Goal: Entertainment & Leisure: Consume media (video, audio)

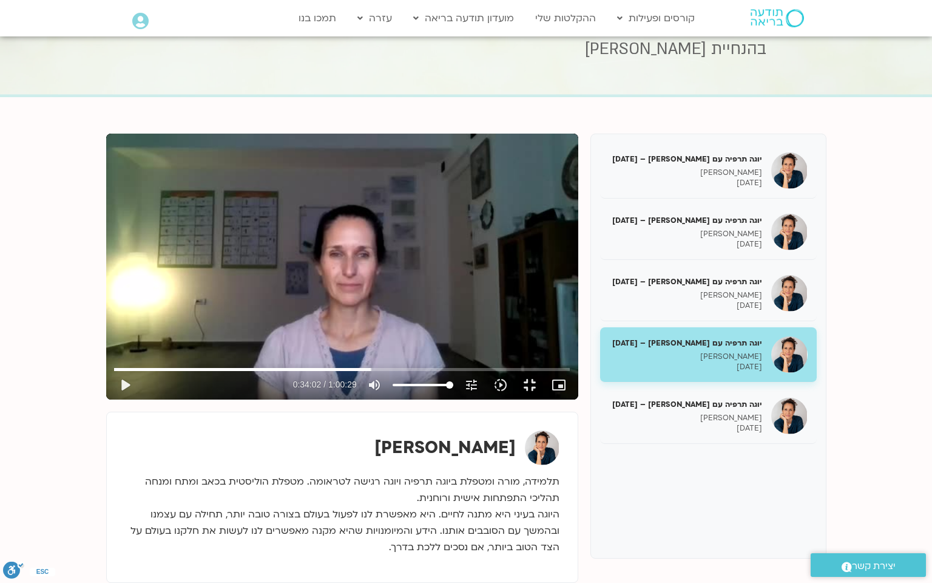
click at [526, 291] on div "Skip Ad 30:27 play_arrow 0:34:02 / 1:00:29 volume_up Mute tune Resolution Auto …" at bounding box center [342, 267] width 472 height 266
click at [578, 399] on div "Skip Ad 30:27 pause 0:36:14 / 1:00:29 volume_up Mute tune Resolution Auto 360p …" at bounding box center [342, 267] width 472 height 266
click at [546, 325] on div "Skip Ad 36:13 play_arrow 0:36:14 / 1:00:29 volume_up Mute tune Resolution Auto …" at bounding box center [342, 267] width 472 height 266
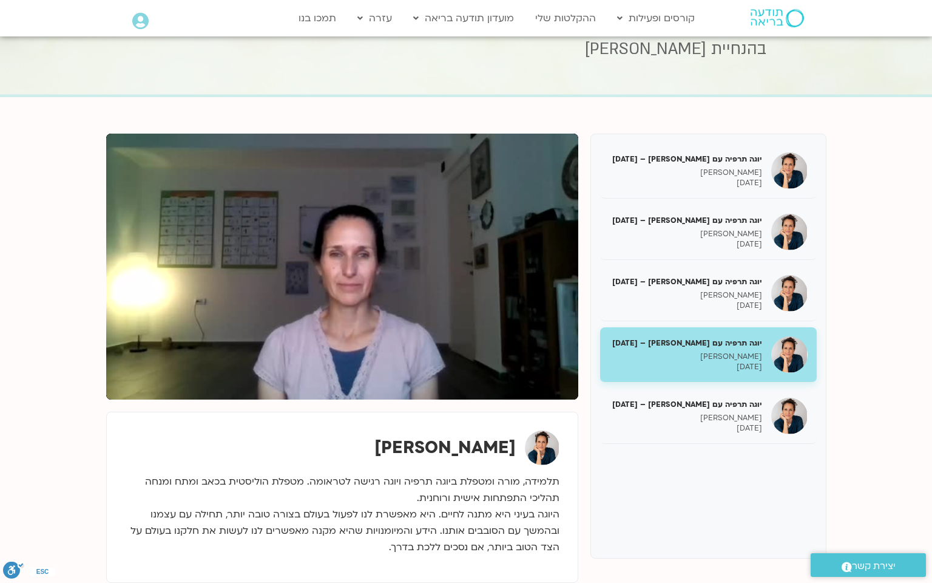
click at [546, 325] on div "Skip Ad 36:13 pause 0:36:17 / 1:00:29 volume_up Mute tune Resolution Auto 360p …" at bounding box center [342, 267] width 472 height 266
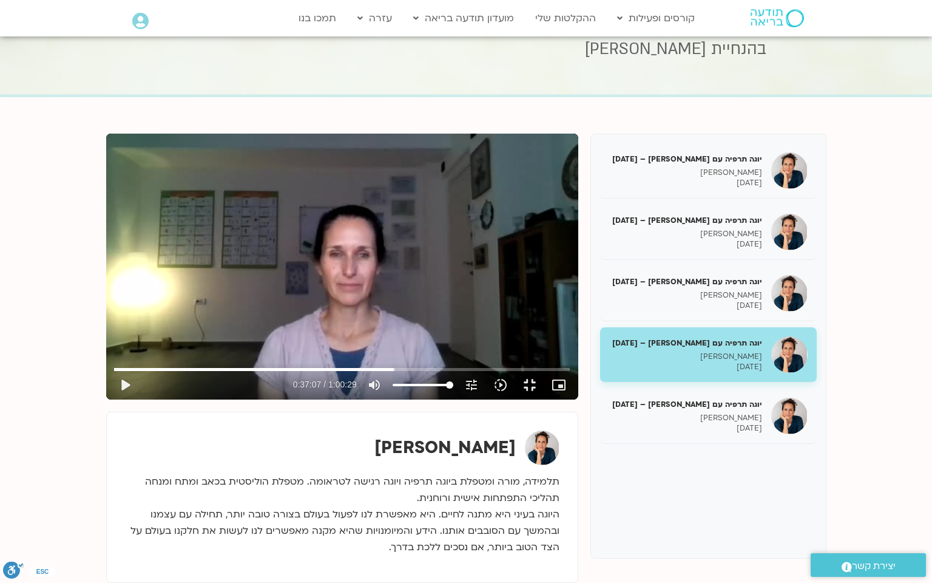
click at [546, 325] on div "Skip Ad 36:13 play_arrow 0:37:07 / 1:00:29 volume_up Mute tune Resolution Auto …" at bounding box center [342, 267] width 472 height 266
click at [569, 373] on input "Seek" at bounding box center [341, 368] width 455 height 7
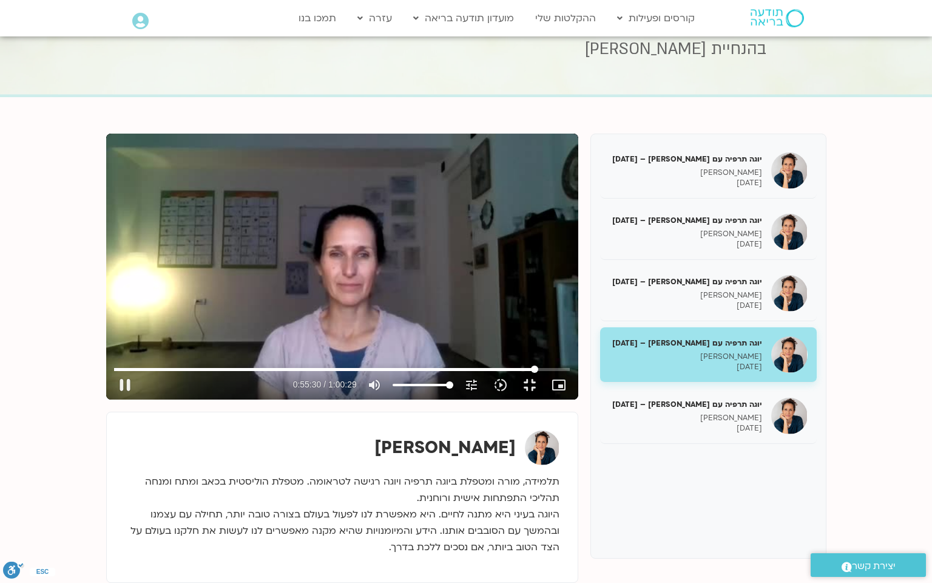
click at [569, 373] on input "Seek" at bounding box center [341, 368] width 455 height 7
click at [544, 399] on button "fullscreen_exit" at bounding box center [529, 384] width 29 height 29
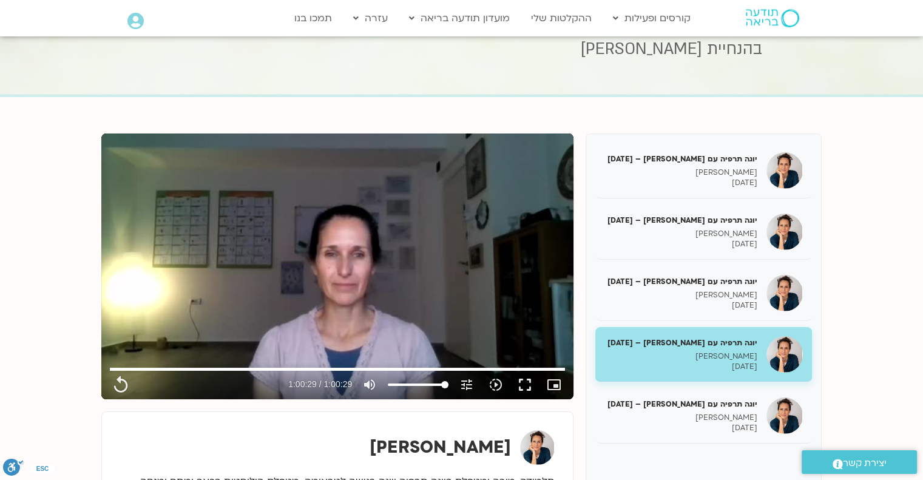
type input "3629.56"
